Goal: Transaction & Acquisition: Subscribe to service/newsletter

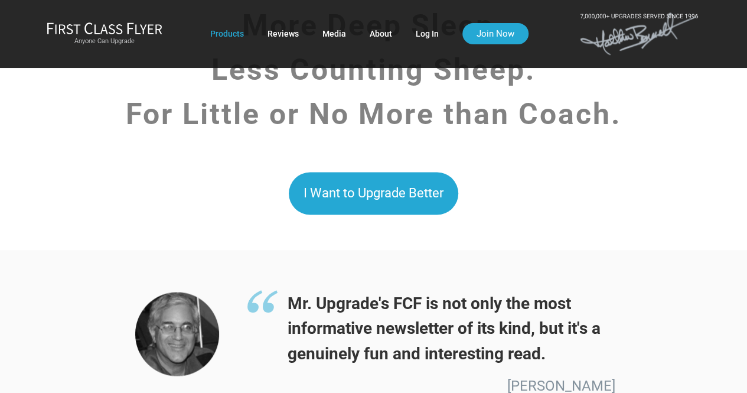
scroll to position [3320, 0]
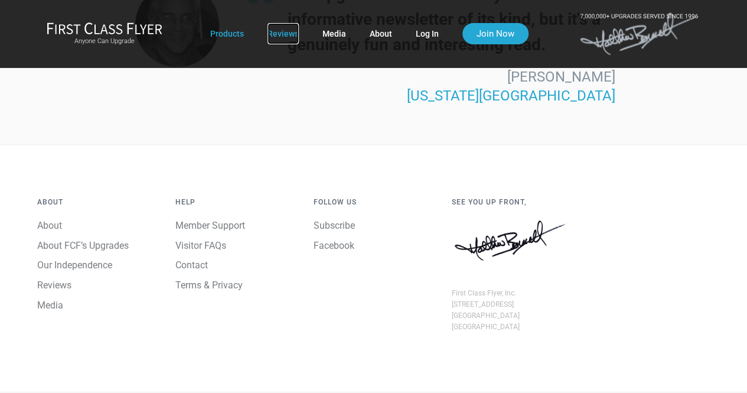
click at [282, 32] on link "Reviews" at bounding box center [282, 33] width 31 height 21
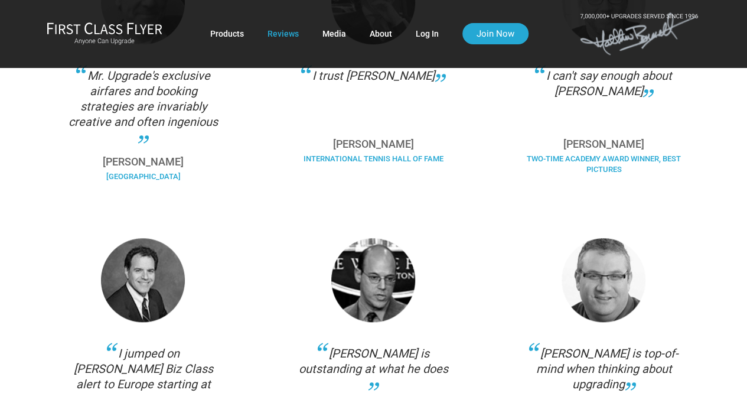
scroll to position [531, 0]
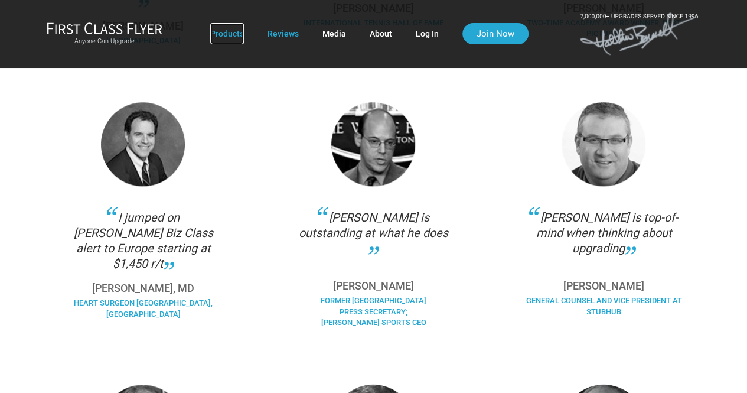
click at [227, 30] on link "Products" at bounding box center [227, 33] width 34 height 21
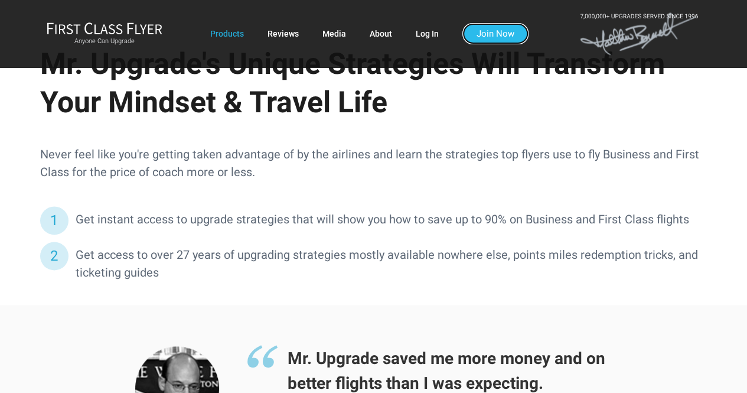
click at [485, 35] on link "Join Now" at bounding box center [495, 33] width 66 height 21
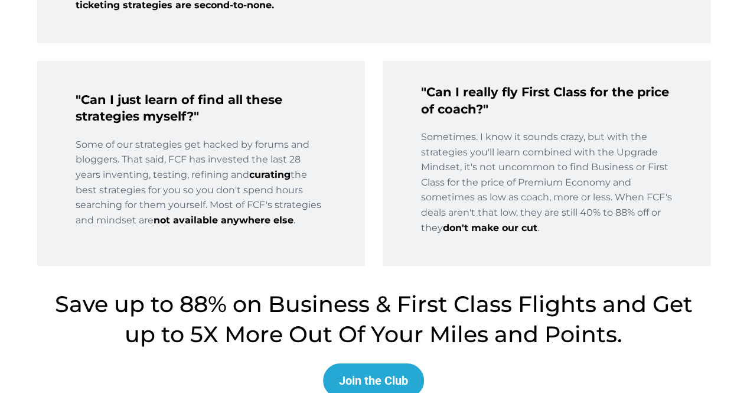
scroll to position [1951, 0]
